Goal: Check status: Check status

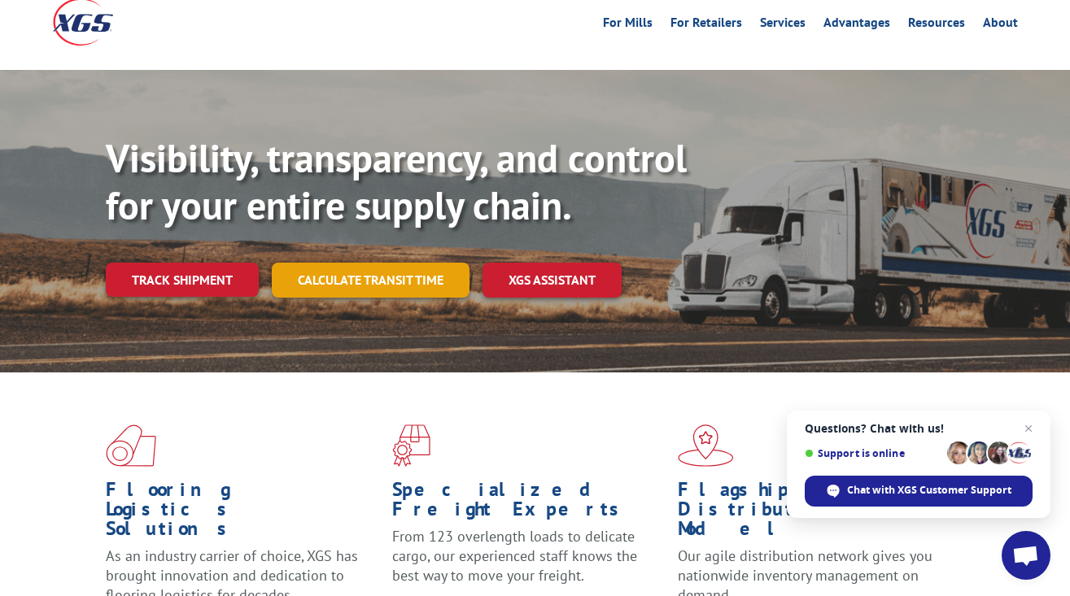
scroll to position [86, 0]
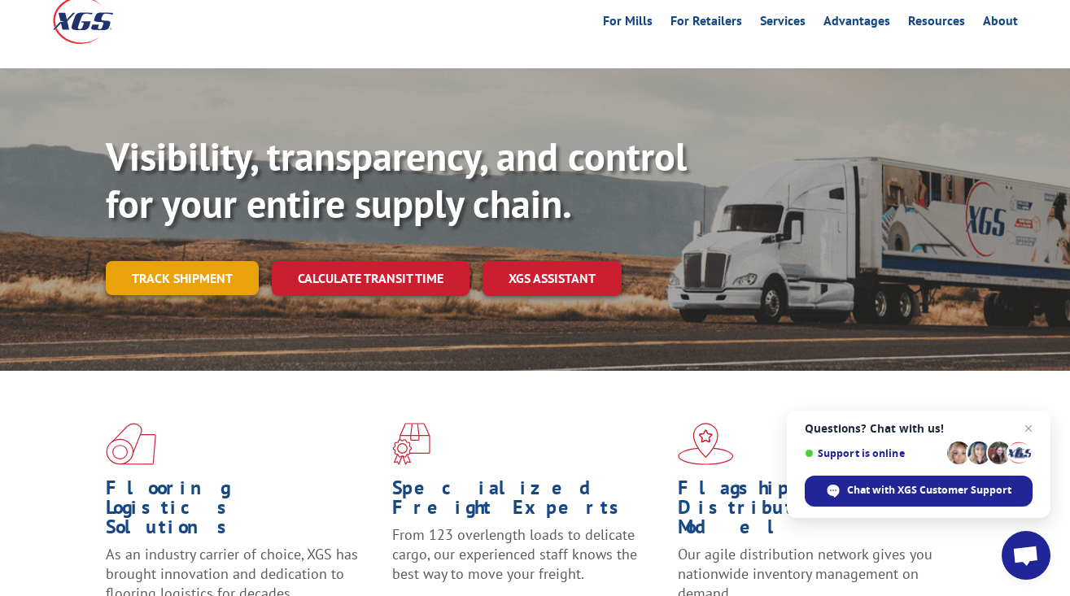
click at [200, 261] on link "Track shipment" at bounding box center [182, 278] width 153 height 34
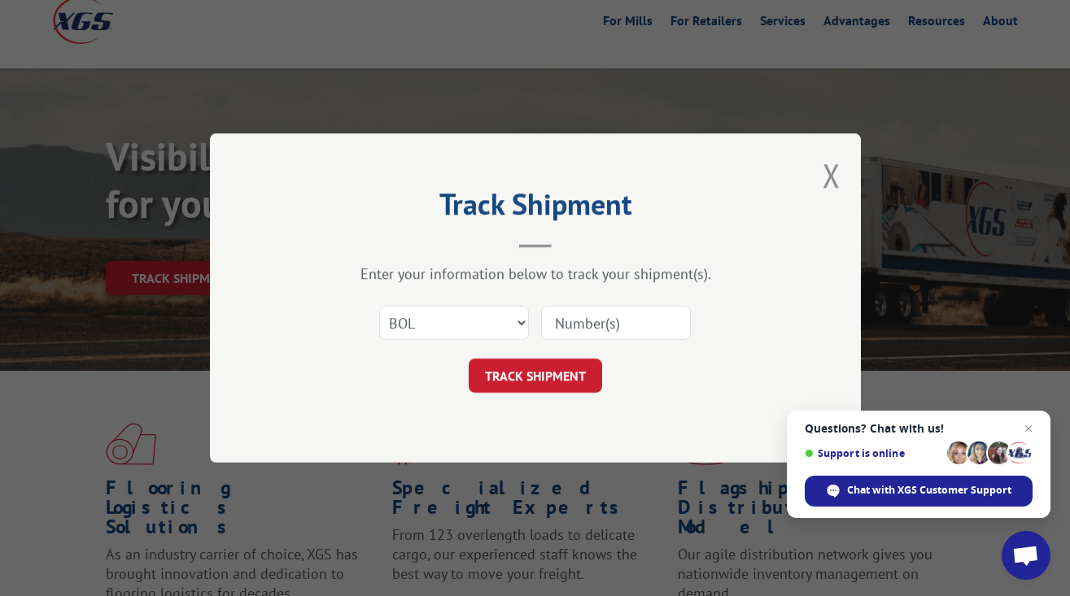
click at [569, 324] on input at bounding box center [616, 323] width 150 height 34
select select "probill"
click at [599, 324] on input at bounding box center [616, 323] width 150 height 34
type input "15095558"
click at [553, 374] on button "TRACK SHIPMENT" at bounding box center [535, 376] width 133 height 34
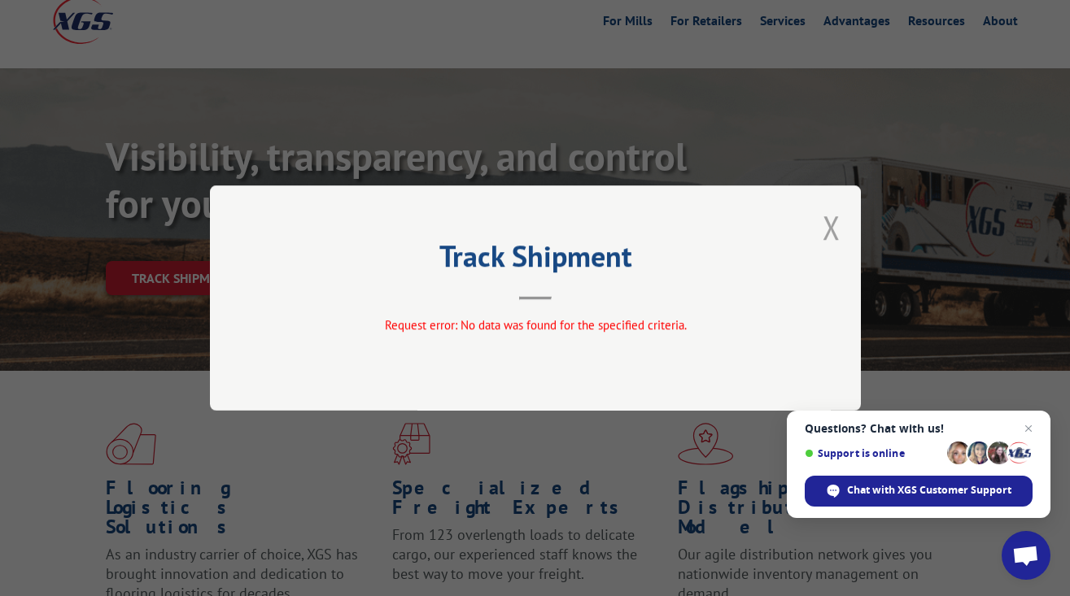
click at [832, 233] on button "Close modal" at bounding box center [832, 227] width 18 height 43
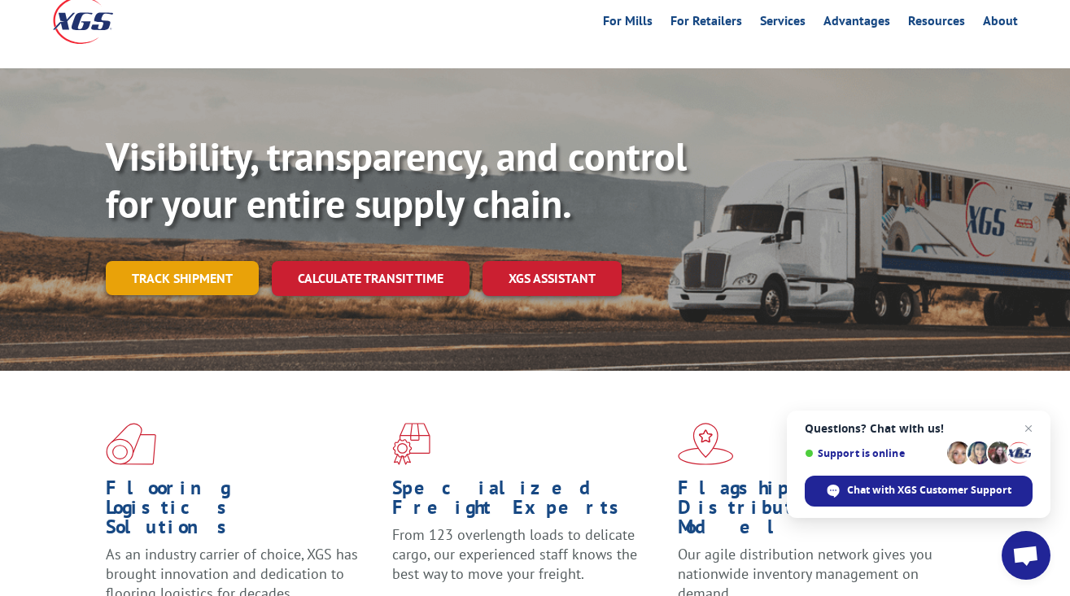
click at [192, 261] on link "Track shipment" at bounding box center [182, 278] width 153 height 34
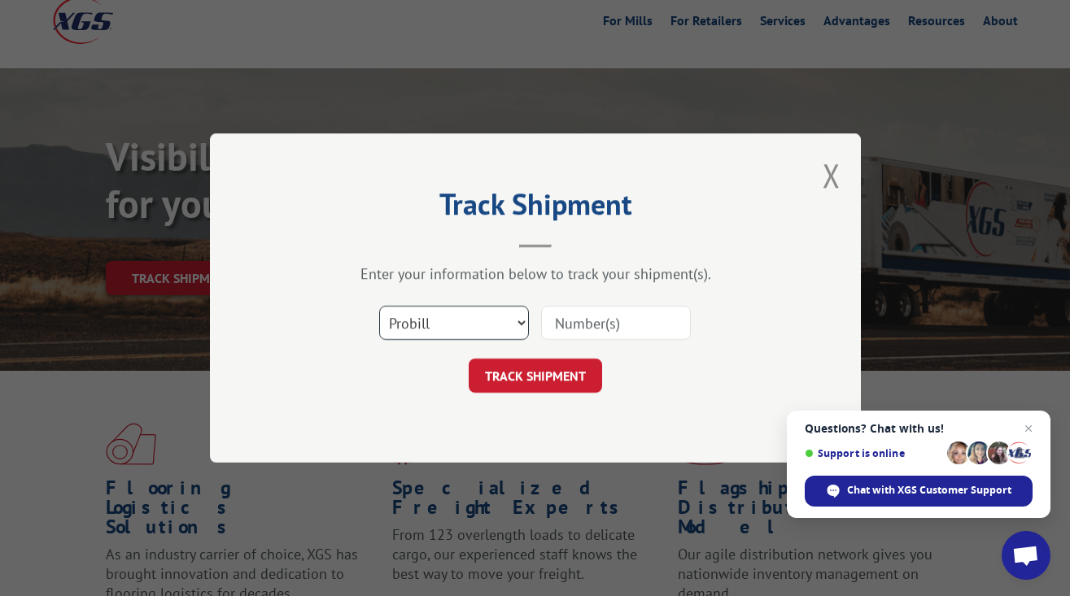
select select "bol"
click at [596, 326] on input at bounding box center [616, 323] width 150 height 34
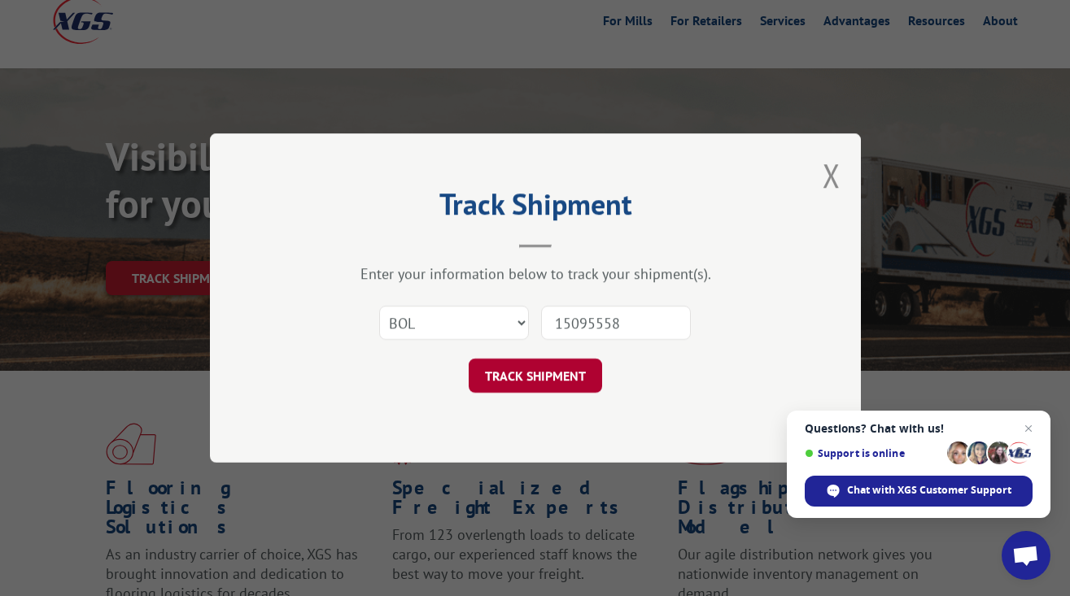
type input "15095558"
click at [535, 375] on button "TRACK SHIPMENT" at bounding box center [535, 376] width 133 height 34
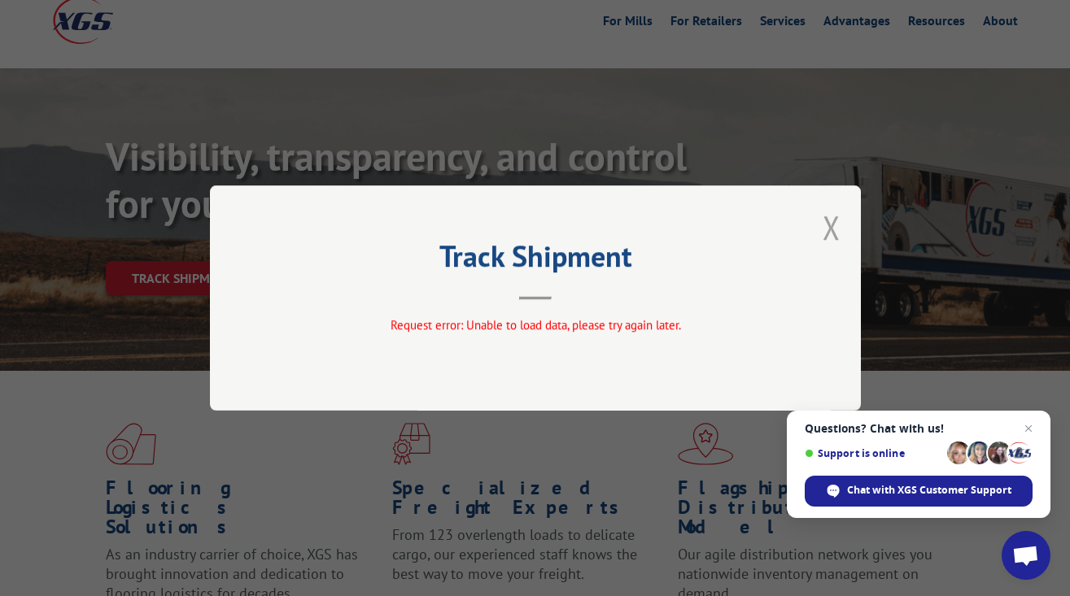
click at [828, 226] on button "Close modal" at bounding box center [832, 227] width 18 height 43
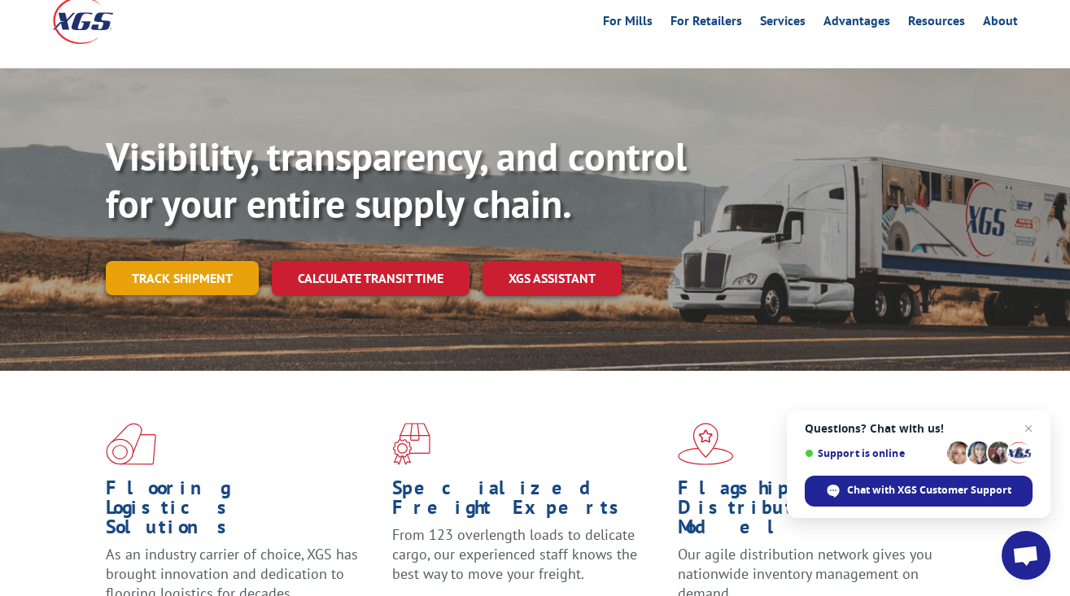
click at [214, 261] on link "Track shipment" at bounding box center [182, 278] width 153 height 34
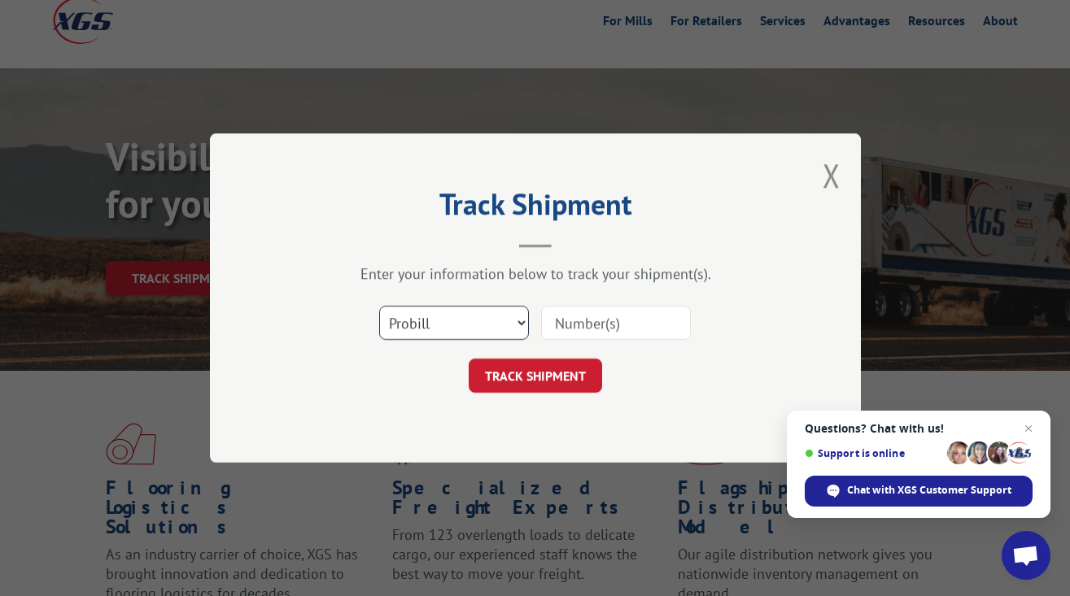
select select "po"
click at [605, 330] on input at bounding box center [616, 323] width 150 height 34
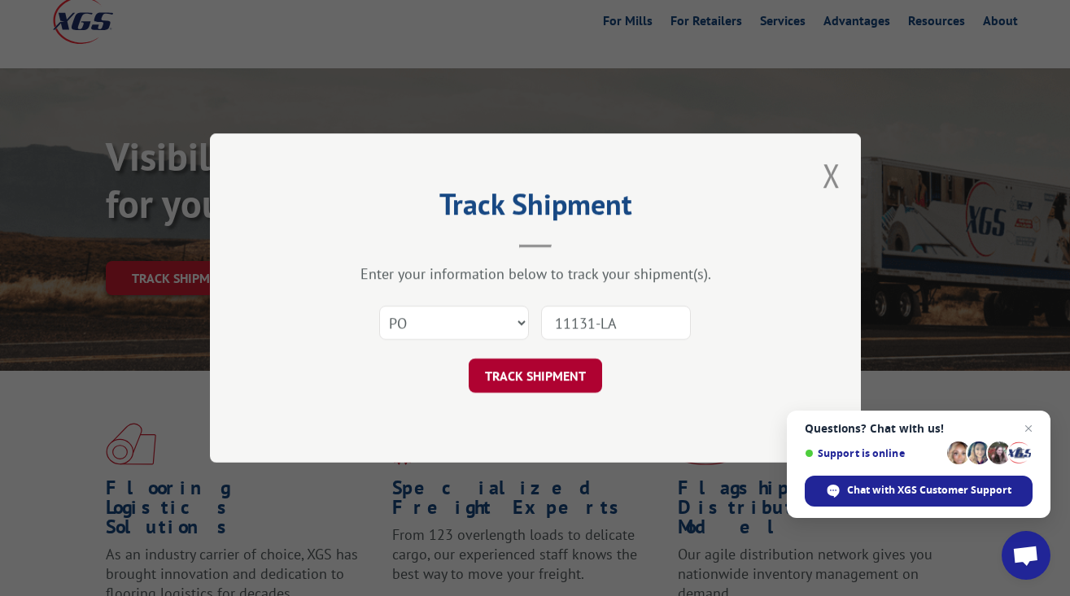
type input "11131-LA"
click at [555, 369] on button "TRACK SHIPMENT" at bounding box center [535, 376] width 133 height 34
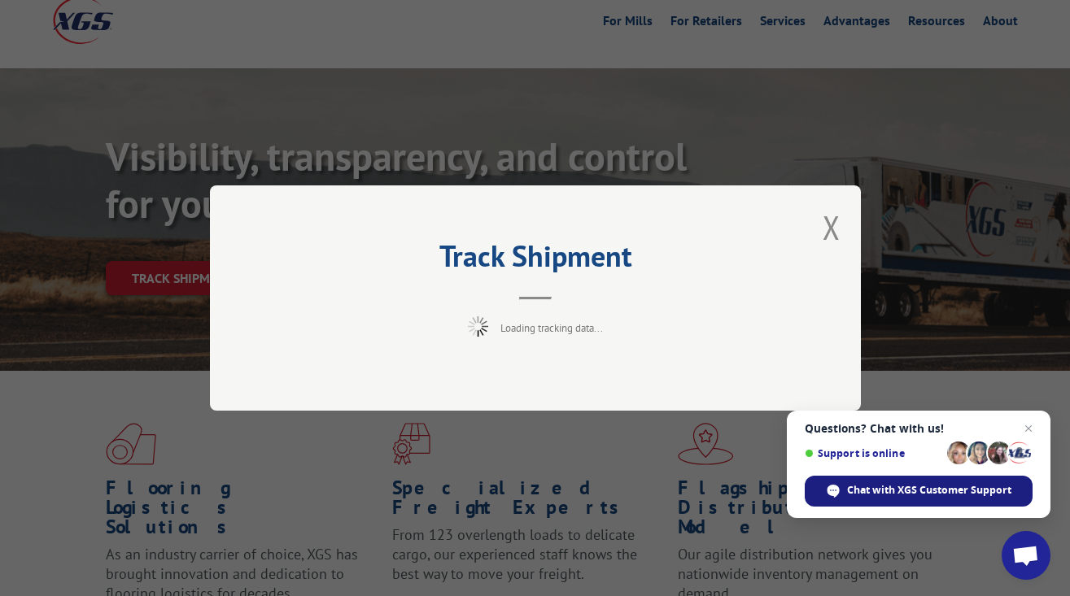
click at [889, 492] on span "Chat with XGS Customer Support" at bounding box center [929, 490] width 164 height 15
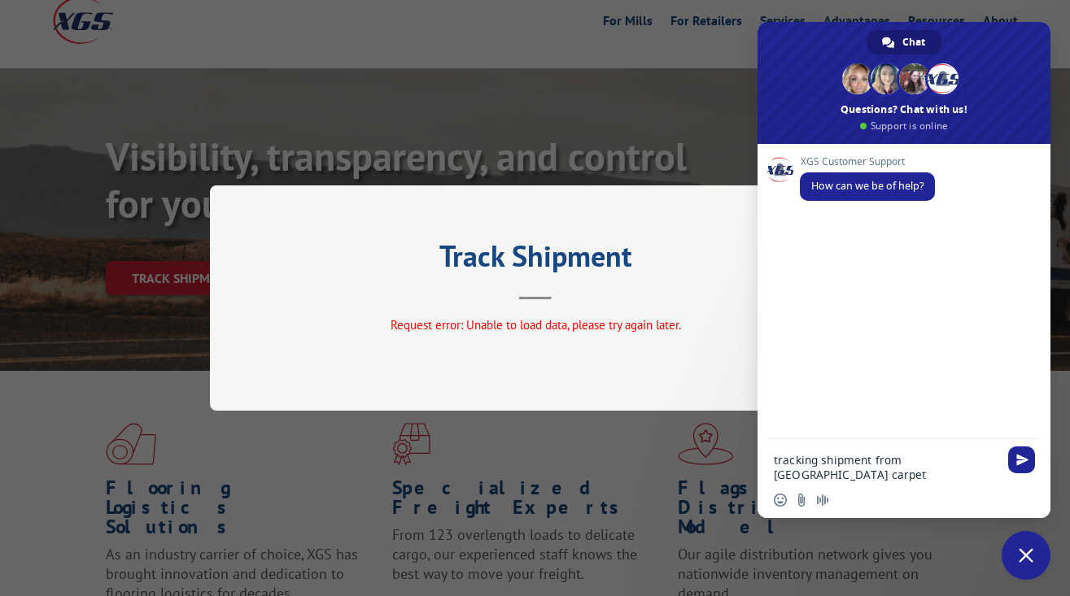
click at [915, 461] on textarea "tracking shipment from [GEOGRAPHIC_DATA] carpet" at bounding box center [886, 467] width 225 height 29
click at [781, 478] on textarea "tracking shipment from [GEOGRAPHIC_DATA] carpet" at bounding box center [886, 467] width 225 height 29
click at [820, 478] on textarea "tracking shipment from [GEOGRAPHIC_DATA] Carpet" at bounding box center [886, 467] width 225 height 29
type textarea "tracking shipment from [GEOGRAPHIC_DATA] Carpet going to Petoskey Moving in [GE…"
click at [1018, 437] on span "Send" at bounding box center [1021, 430] width 27 height 27
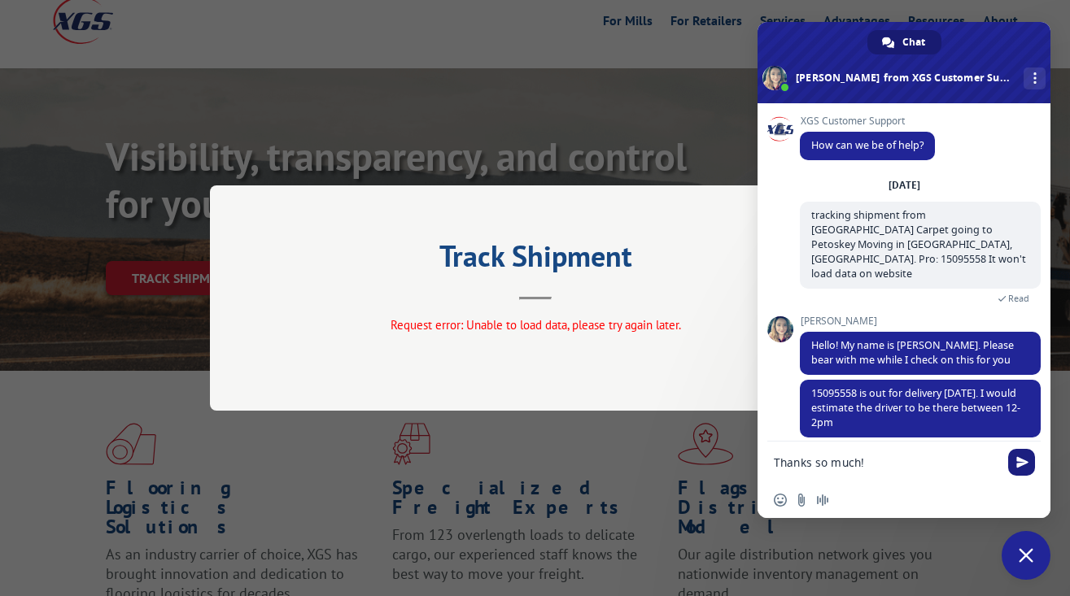
type textarea "Thanks so much!"
click at [1020, 467] on span "Send" at bounding box center [1022, 463] width 12 height 12
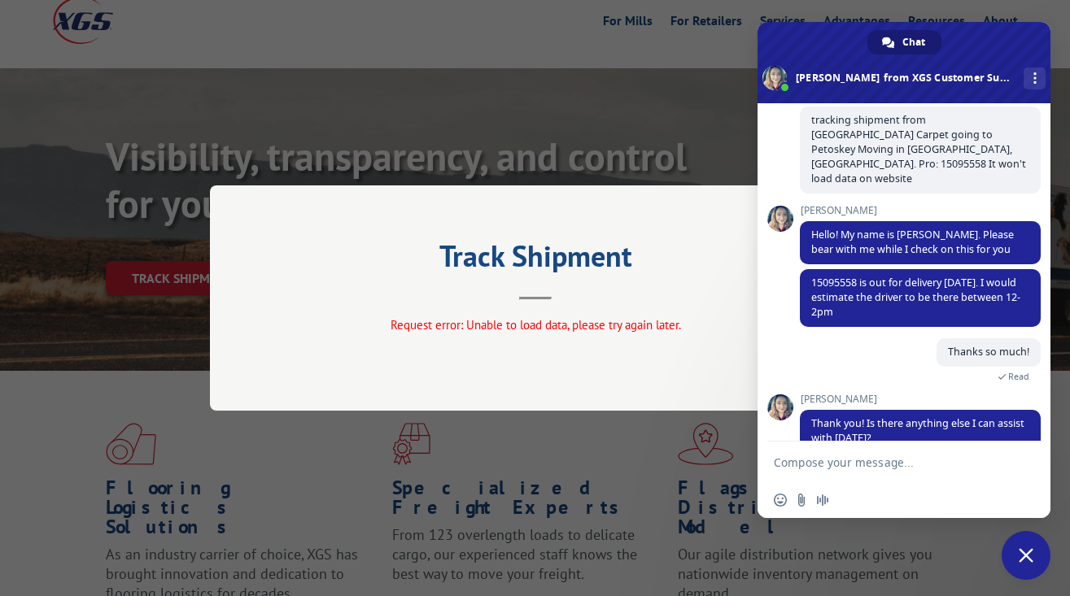
scroll to position [127, 0]
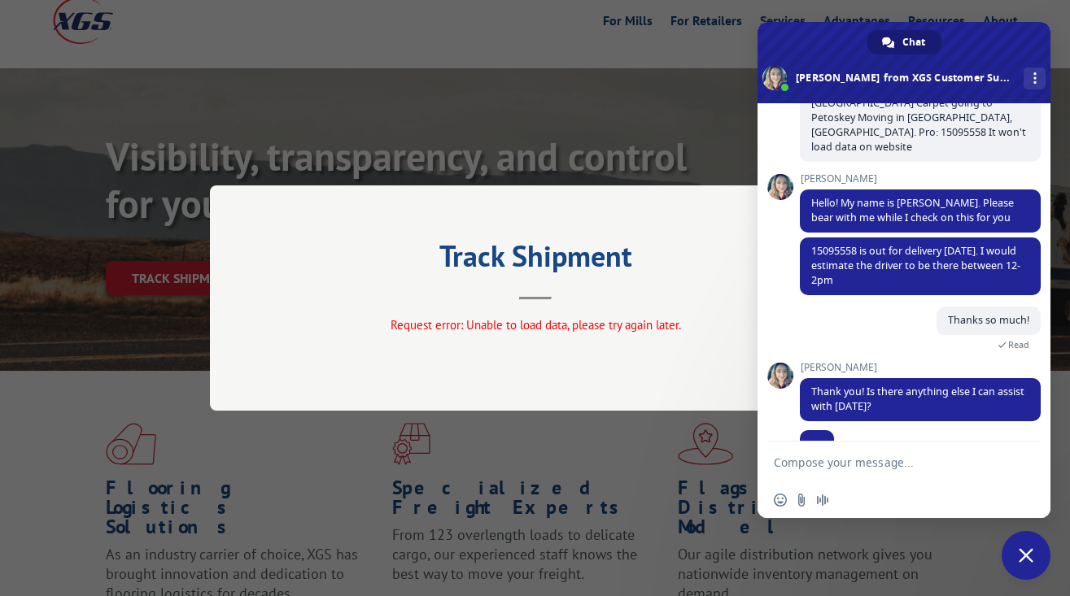
click at [841, 475] on form at bounding box center [886, 464] width 225 height 44
click at [822, 460] on textarea "Compose your message..." at bounding box center [886, 463] width 225 height 15
type textarea "No, all set. Thanks!"
click at [1032, 460] on span "Send" at bounding box center [1021, 462] width 27 height 27
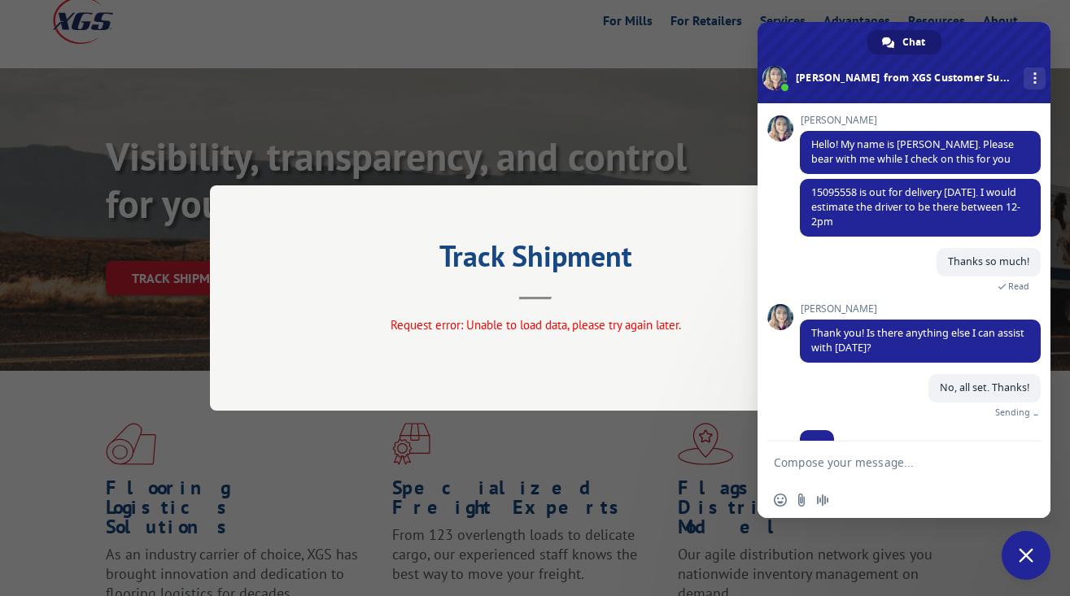
scroll to position [167, 0]
